Goal: Task Accomplishment & Management: Use online tool/utility

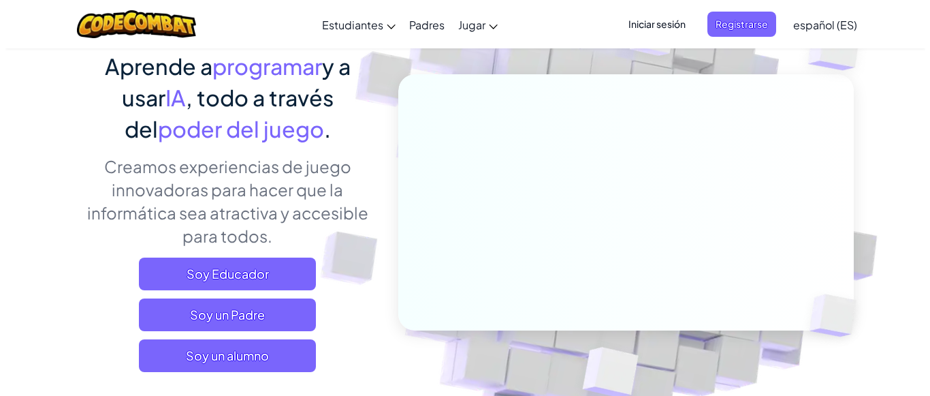
scroll to position [136, 0]
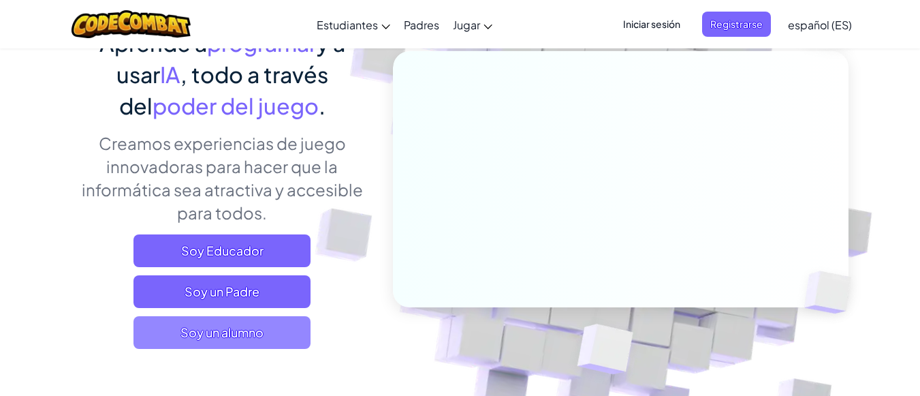
click at [268, 329] on span "Soy un alumno" at bounding box center [221, 332] width 177 height 33
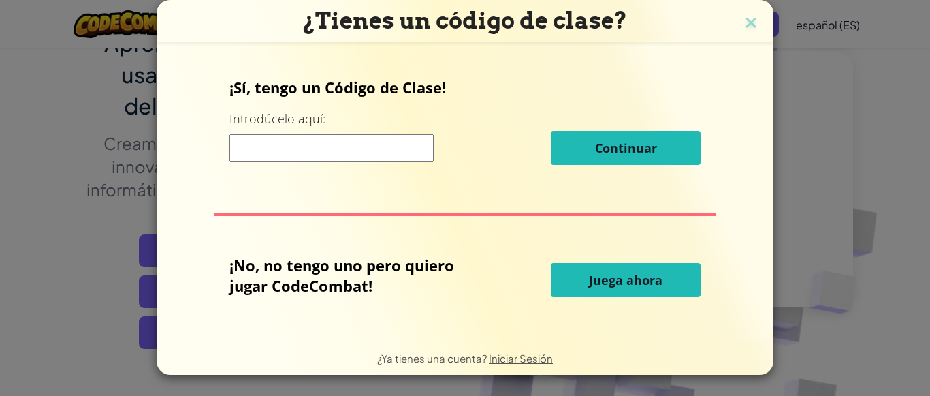
click at [678, 281] on button "Juega ahora" at bounding box center [626, 280] width 150 height 34
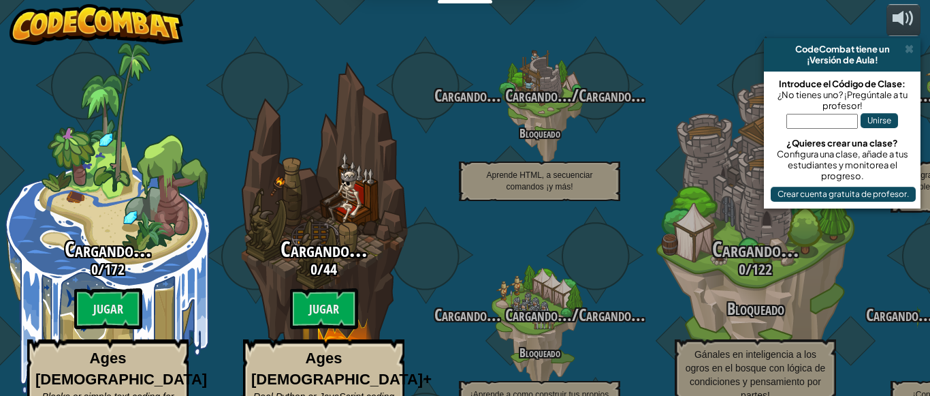
select select "es-ES"
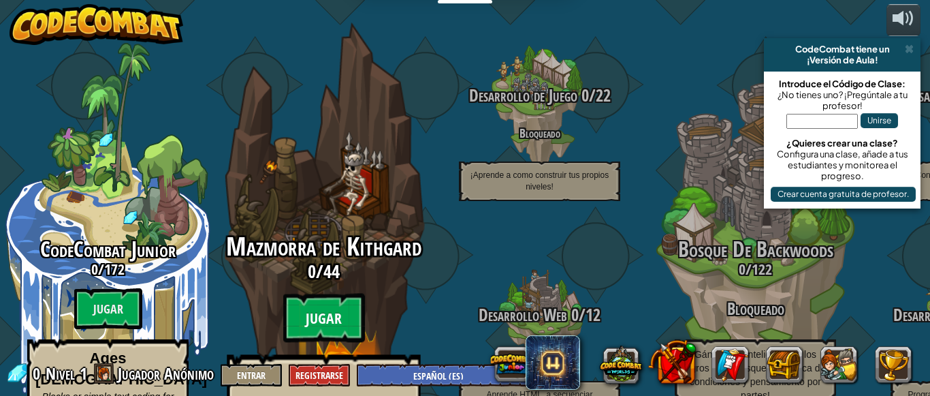
click at [336, 293] on btn "Jugar" at bounding box center [324, 317] width 82 height 49
select select "es-ES"
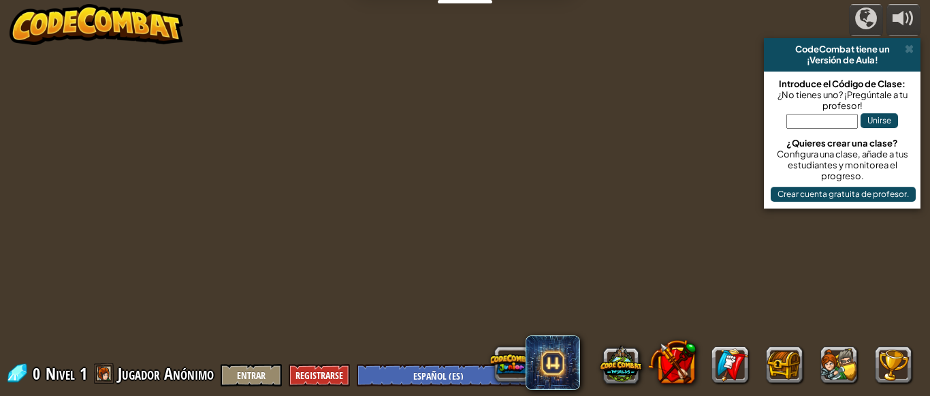
select select "es-ES"
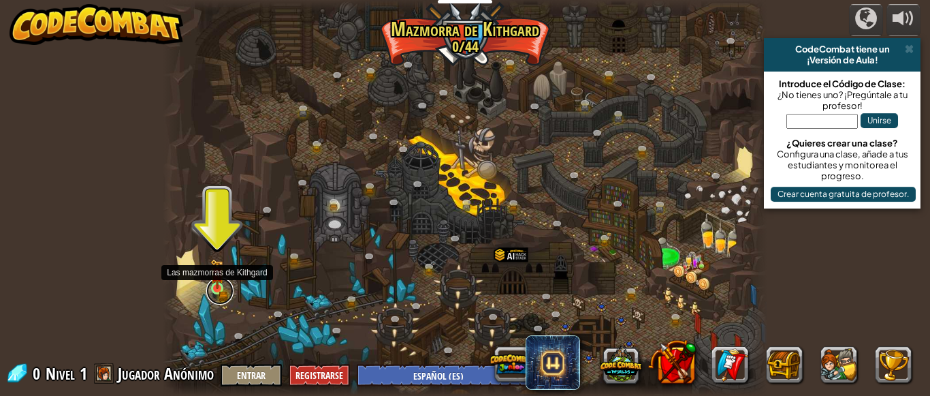
click at [220, 289] on link at bounding box center [219, 290] width 27 height 27
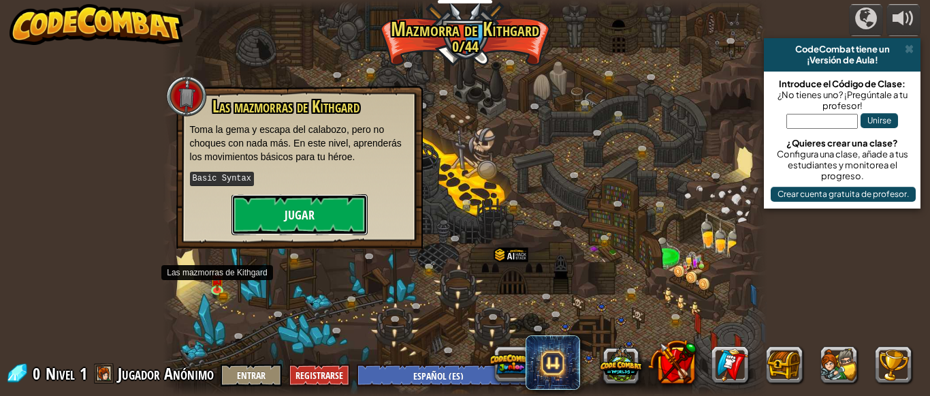
click at [268, 219] on button "Jugar" at bounding box center [299, 214] width 136 height 41
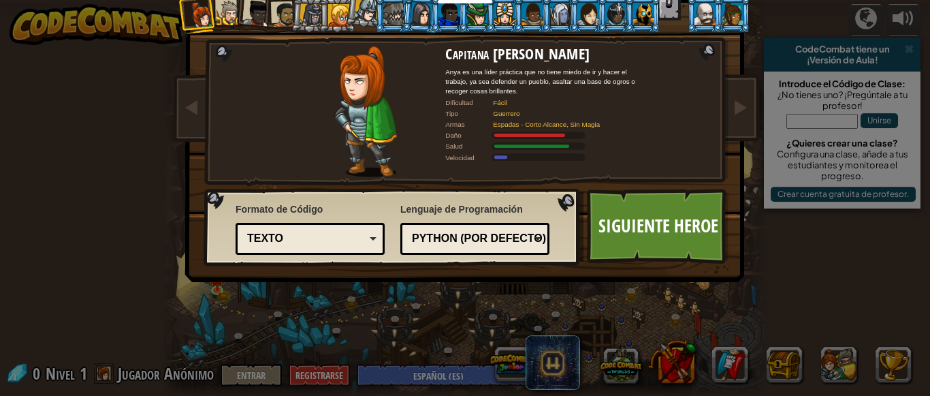
scroll to position [53, 0]
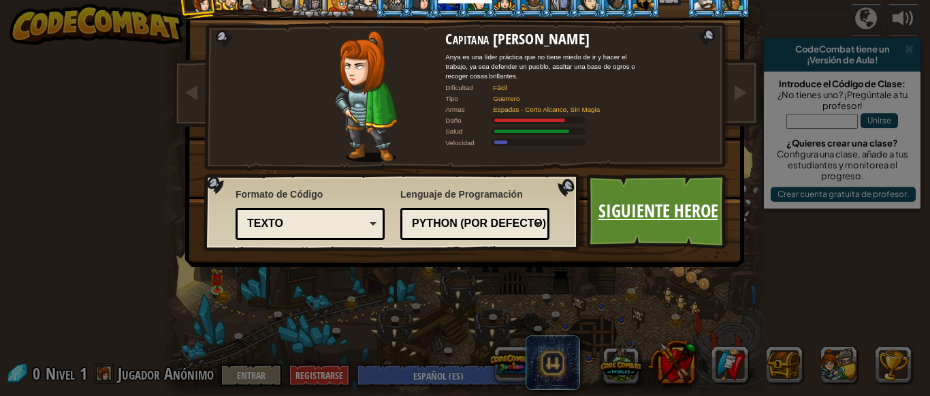
click at [637, 215] on link "Siguiente Heroe" at bounding box center [658, 211] width 142 height 75
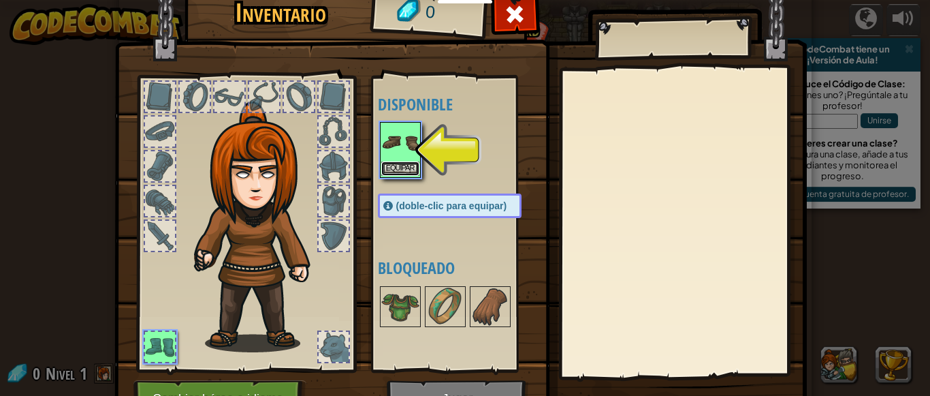
click at [396, 165] on button "Equipar" at bounding box center [400, 168] width 38 height 14
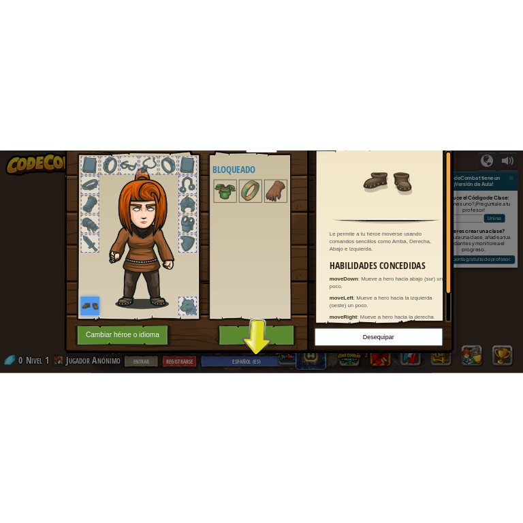
scroll to position [74, 0]
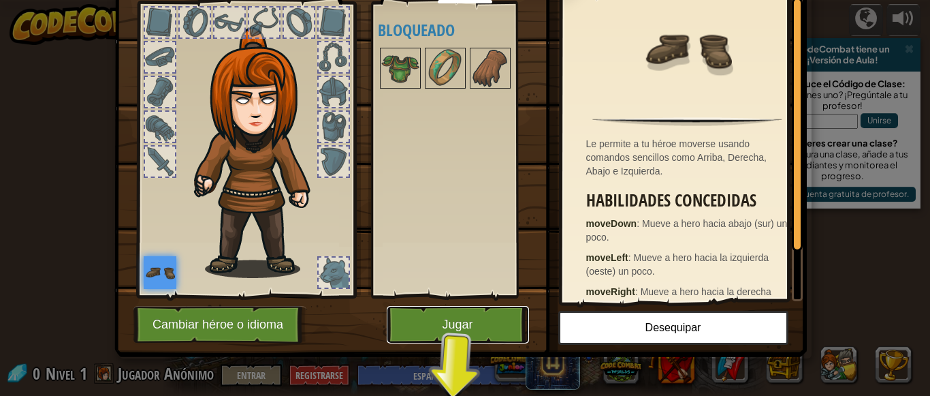
click at [468, 325] on button "Jugar" at bounding box center [458, 324] width 142 height 37
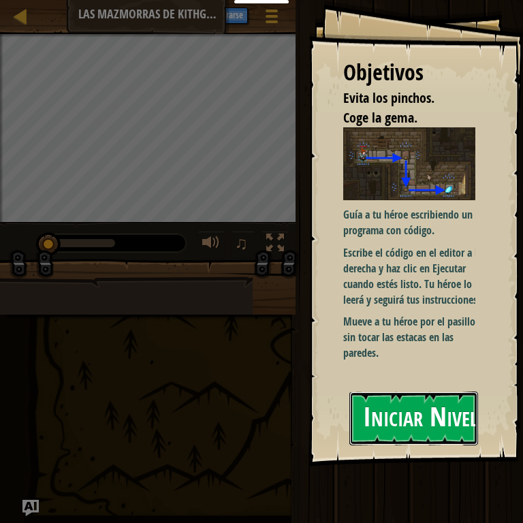
click at [417, 395] on button "Iniciar Nivel" at bounding box center [413, 418] width 129 height 54
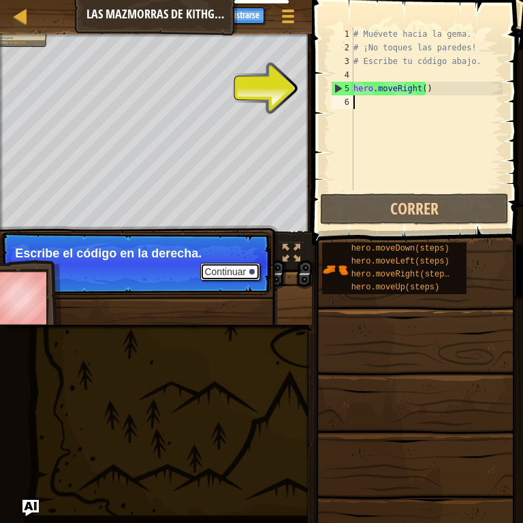
click at [222, 272] on button "Continuar" at bounding box center [230, 272] width 60 height 18
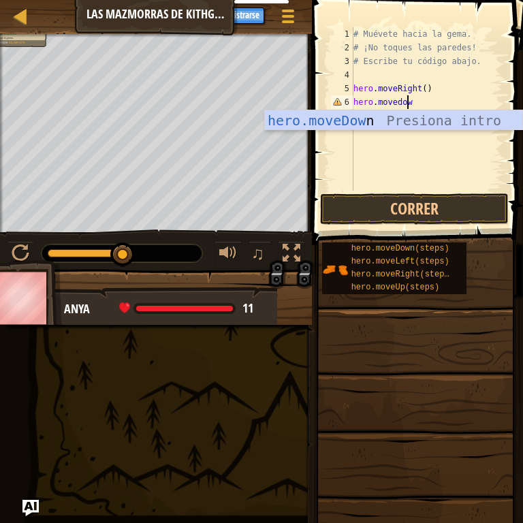
scroll to position [6, 4]
type textarea "hero.movedown"
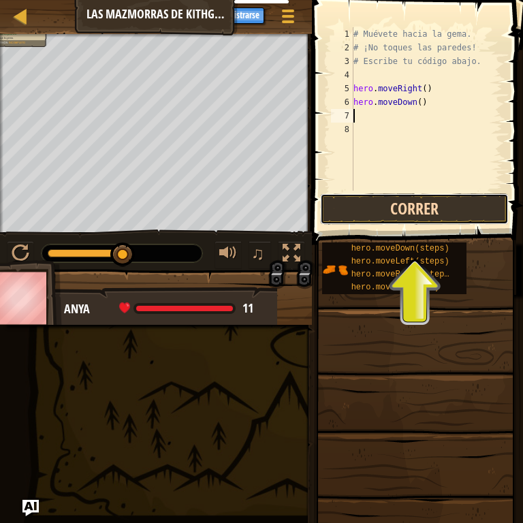
click at [463, 208] on button "Correr" at bounding box center [414, 208] width 189 height 31
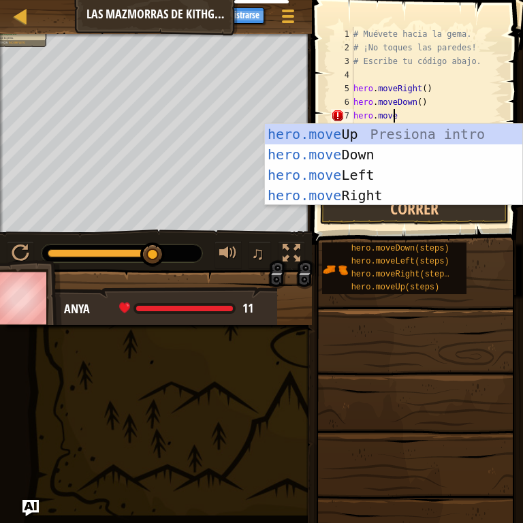
scroll to position [6, 3]
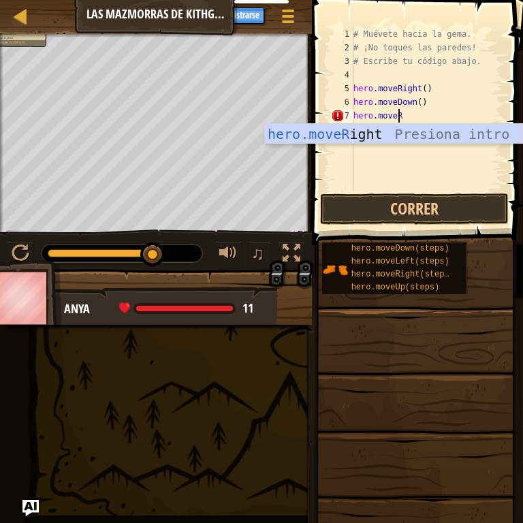
type textarea "hero.moveRi"
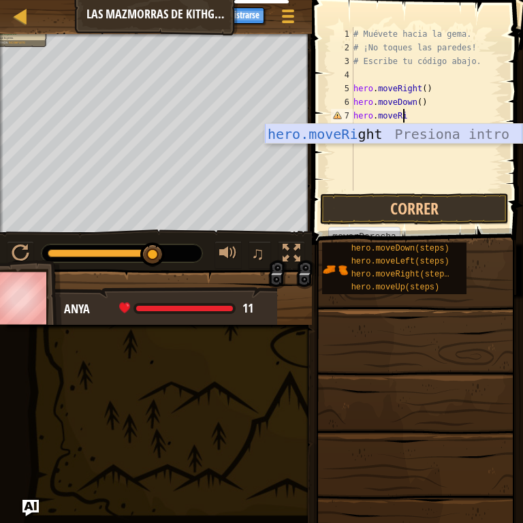
click at [386, 135] on div "hero.moveRi ght Presiona intro" at bounding box center [393, 154] width 257 height 61
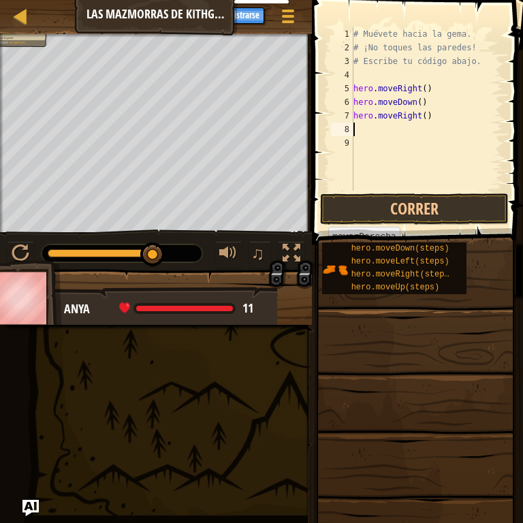
scroll to position [6, 0]
click at [398, 209] on button "Correr" at bounding box center [414, 208] width 189 height 31
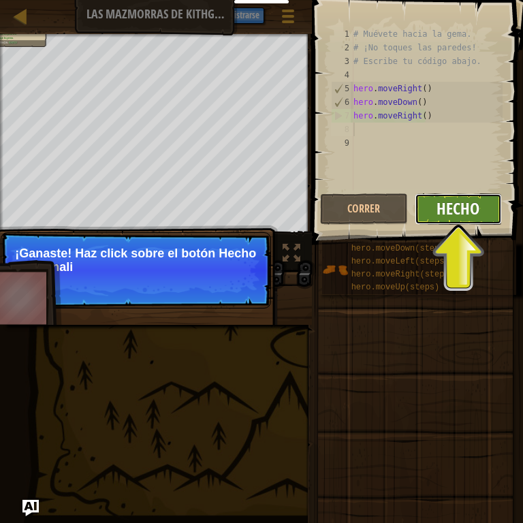
click at [451, 212] on span "Hecho" at bounding box center [457, 208] width 43 height 22
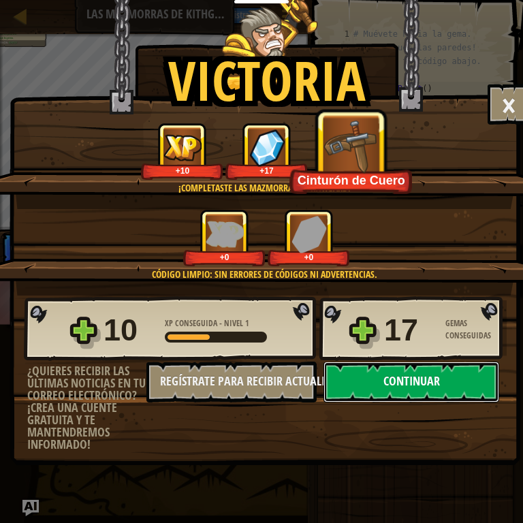
click at [406, 387] on button "Continuar" at bounding box center [411, 382] width 176 height 41
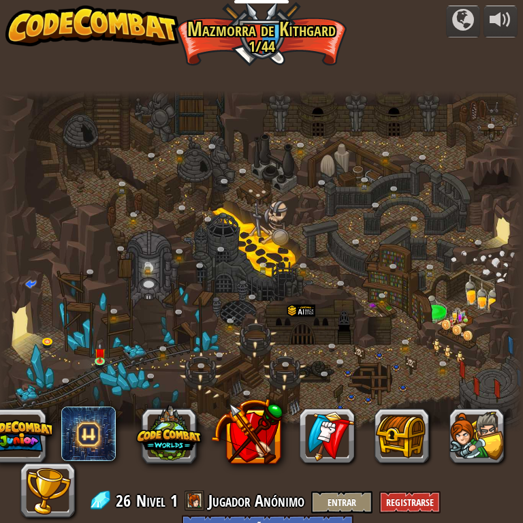
select select "es-ES"
